Goal: Navigation & Orientation: Go to known website

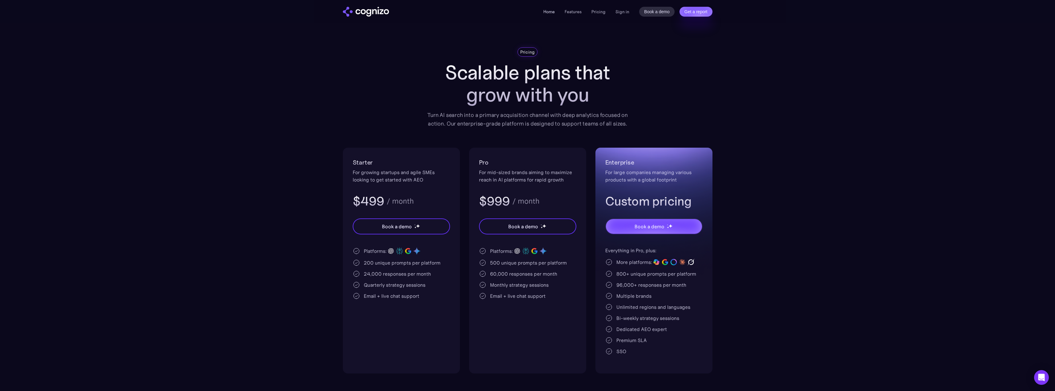
click at [551, 9] on link "Home" at bounding box center [548, 12] width 11 height 6
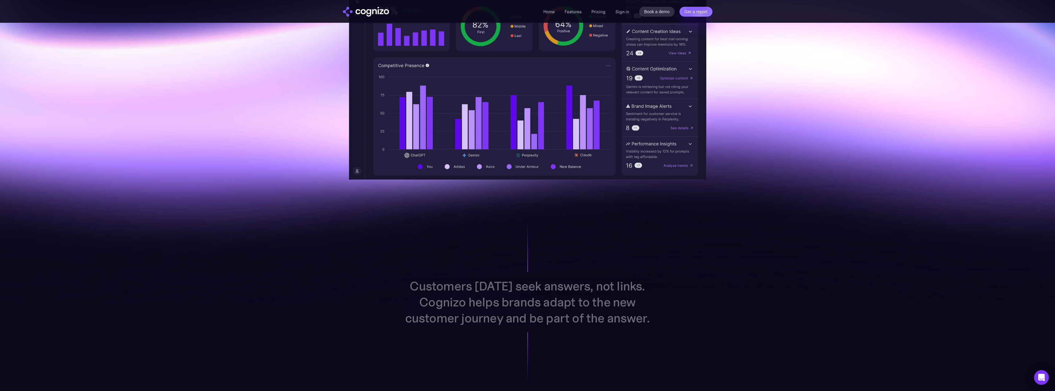
scroll to position [154, 0]
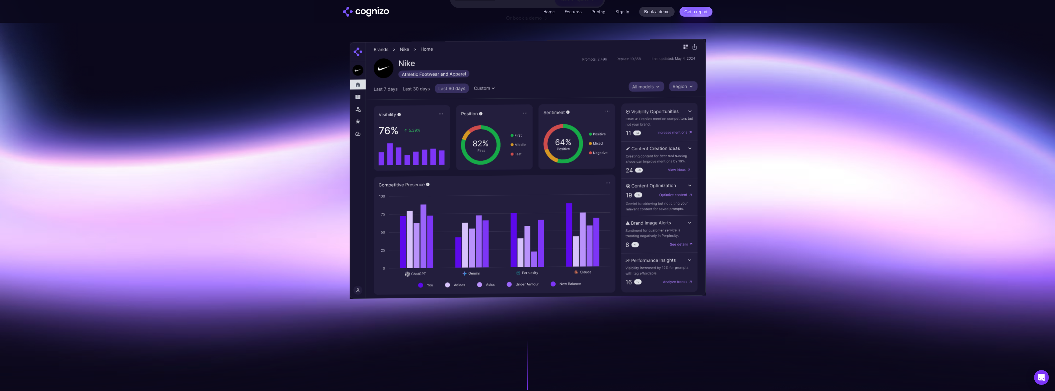
click at [466, 119] on img at bounding box center [528, 169] width 356 height 260
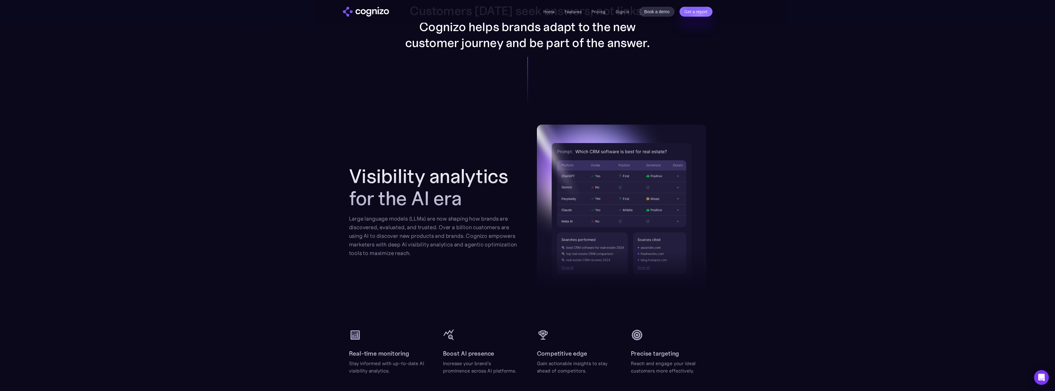
scroll to position [616, 0]
